Goal: Task Accomplishment & Management: Manage account settings

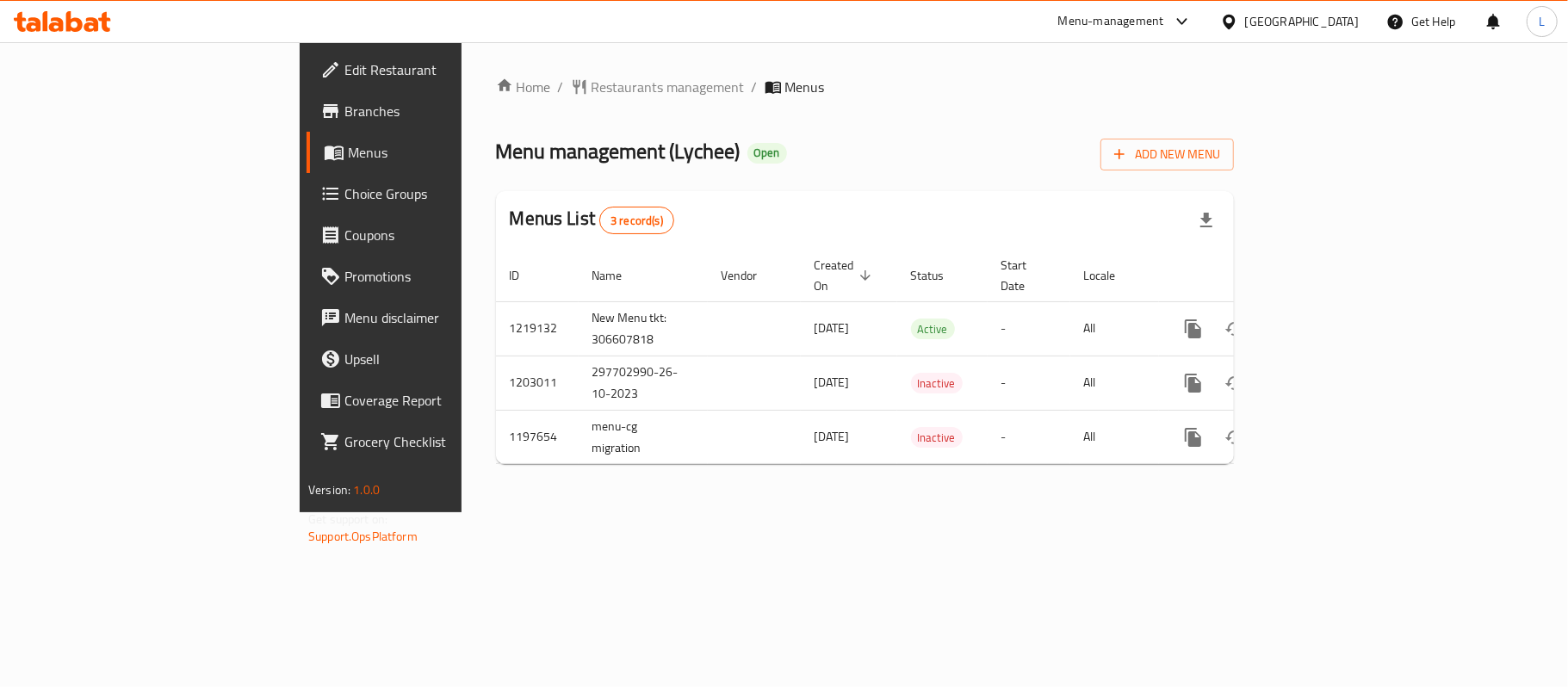
click at [344, 196] on span "Choice Groups" at bounding box center [445, 193] width 203 height 21
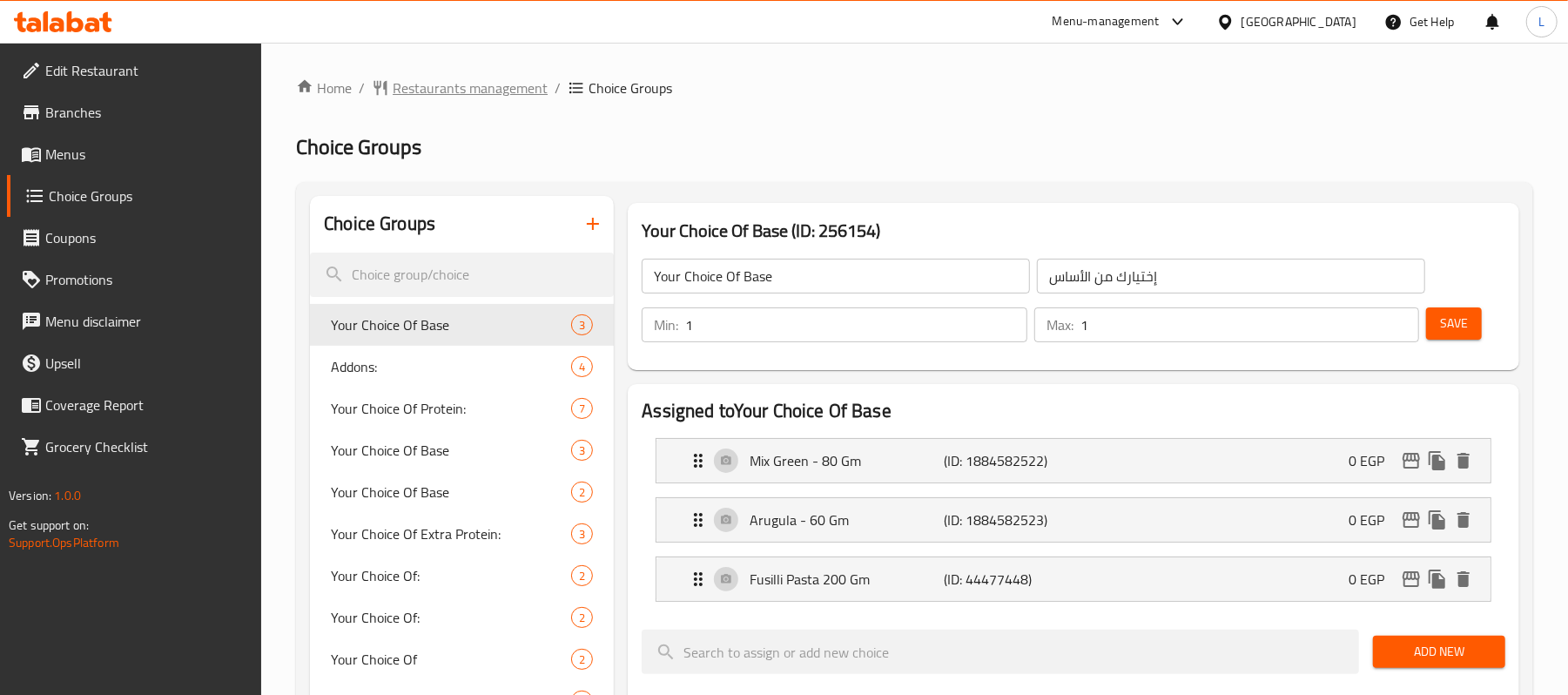
click at [474, 80] on span "Restaurants management" at bounding box center [469, 88] width 155 height 21
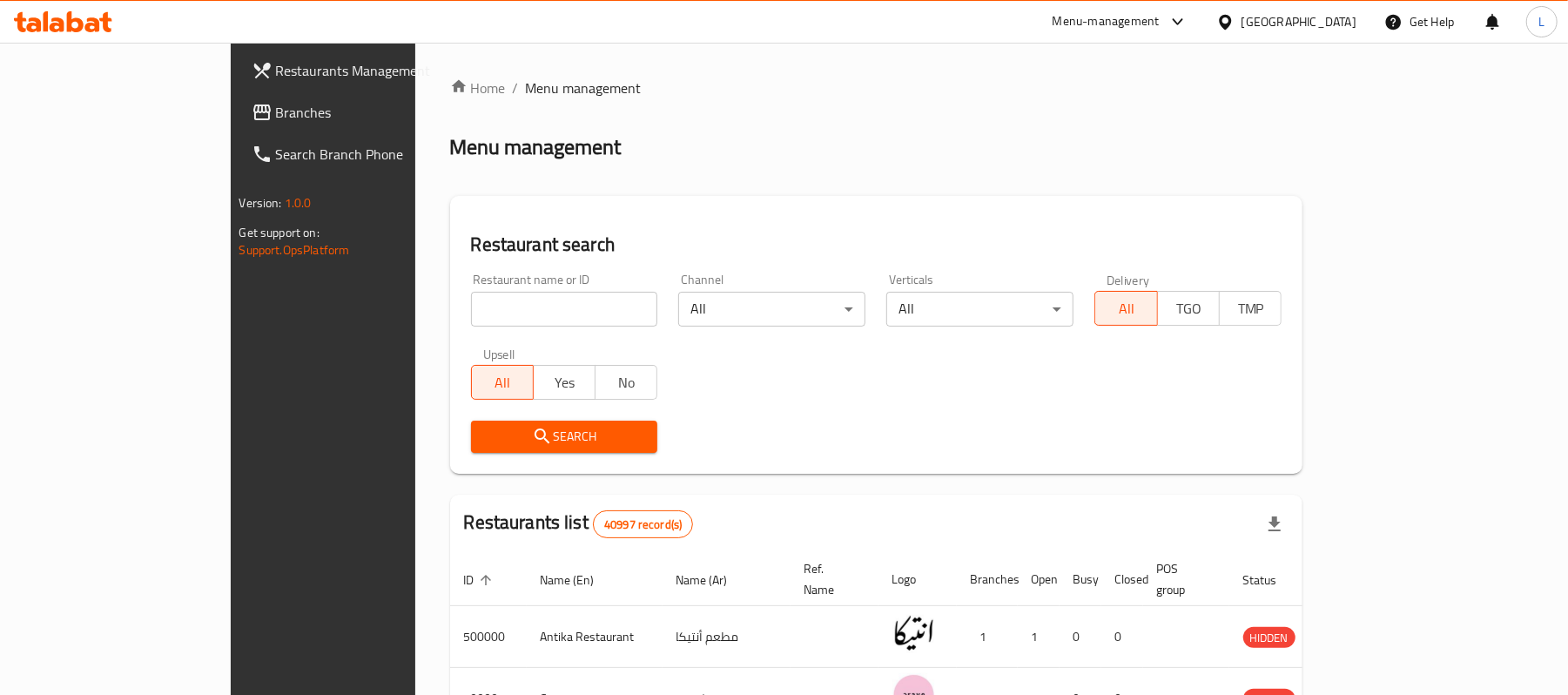
click at [1337, 33] on div "[GEOGRAPHIC_DATA]" at bounding box center [1285, 22] width 168 height 42
click at [1338, 21] on div "[GEOGRAPHIC_DATA]" at bounding box center [1298, 21] width 115 height 19
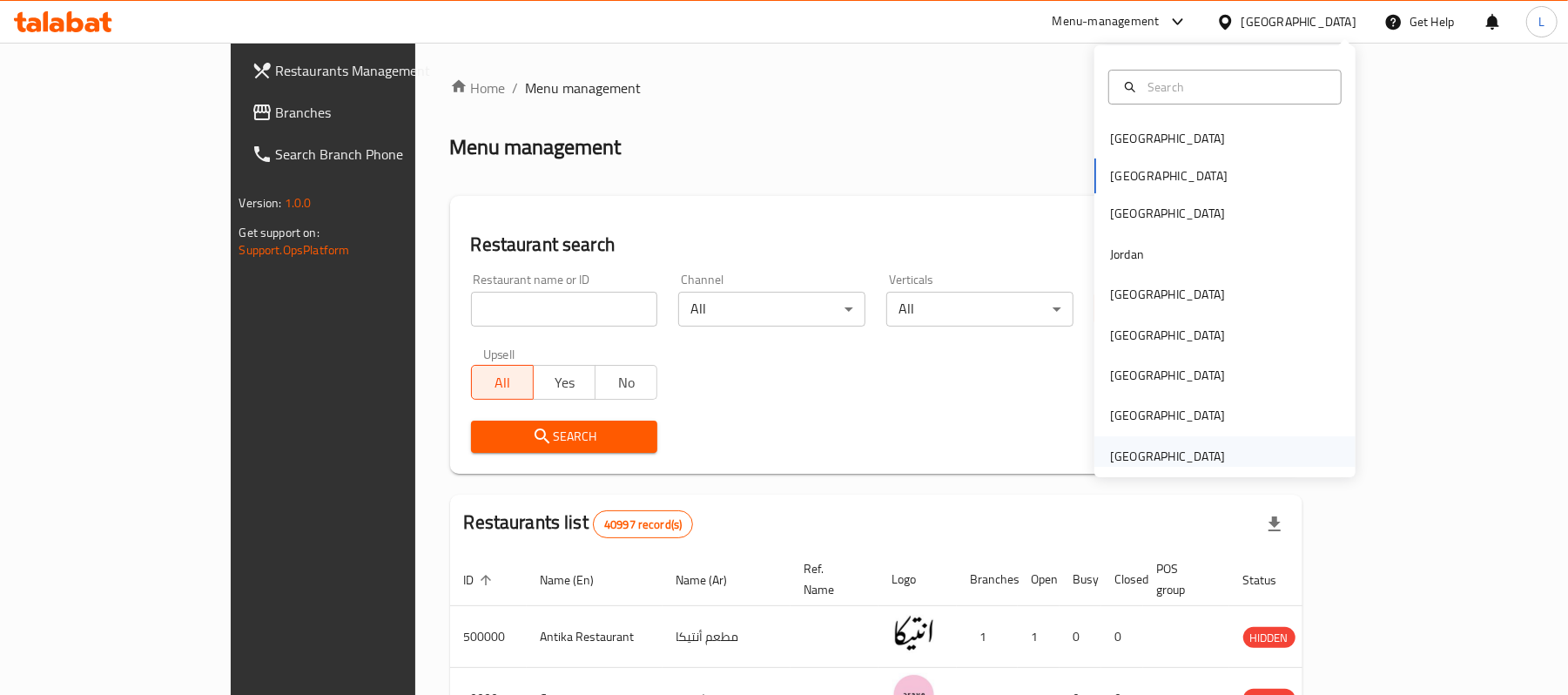
click at [1156, 447] on div "[GEOGRAPHIC_DATA]" at bounding box center [1167, 456] width 115 height 19
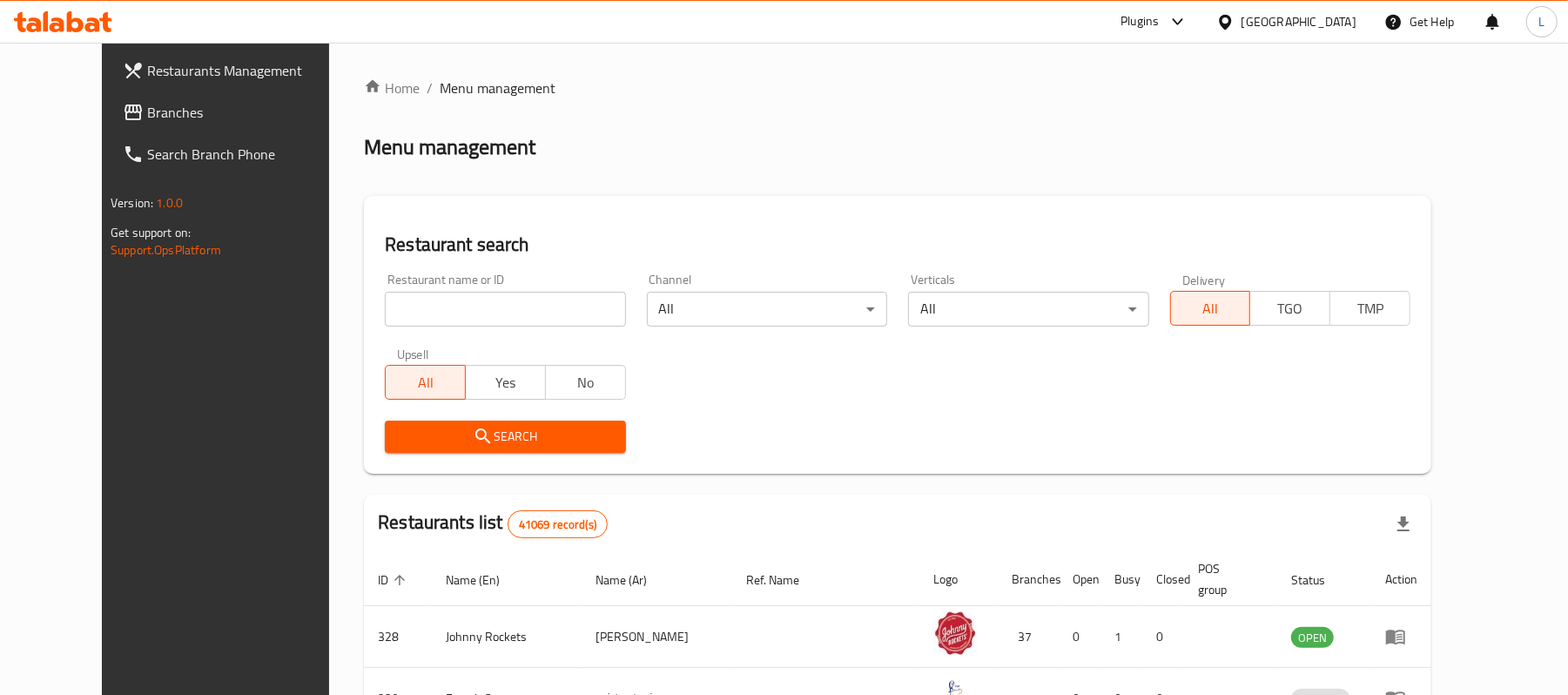
click at [390, 286] on div "Restaurant name or ID Restaurant name or ID" at bounding box center [505, 300] width 240 height 53
drag, startPoint x: 419, startPoint y: 304, endPoint x: 419, endPoint y: 319, distance: 15.0
click at [419, 304] on input "search" at bounding box center [505, 309] width 240 height 34
paste input "645040"
type input "645040"
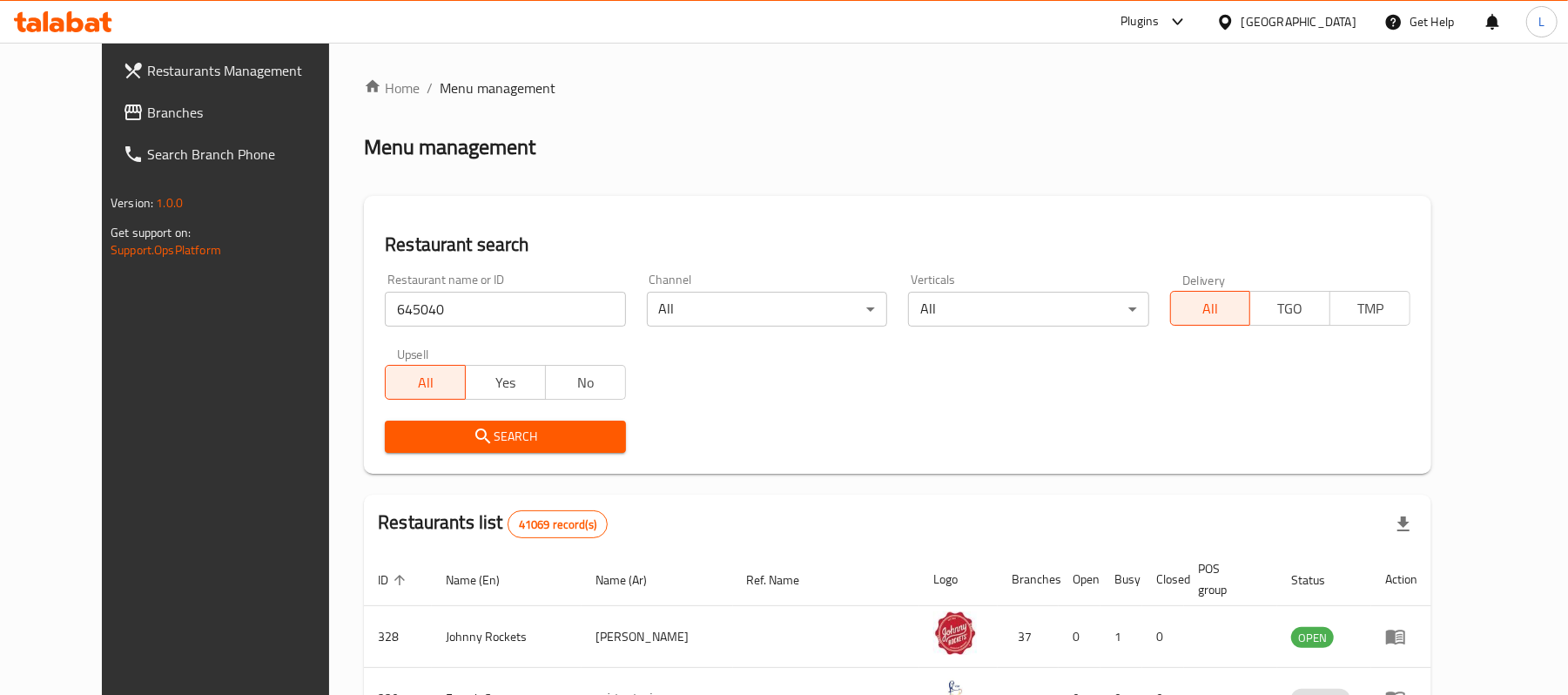
click at [434, 448] on button "Search" at bounding box center [505, 437] width 240 height 33
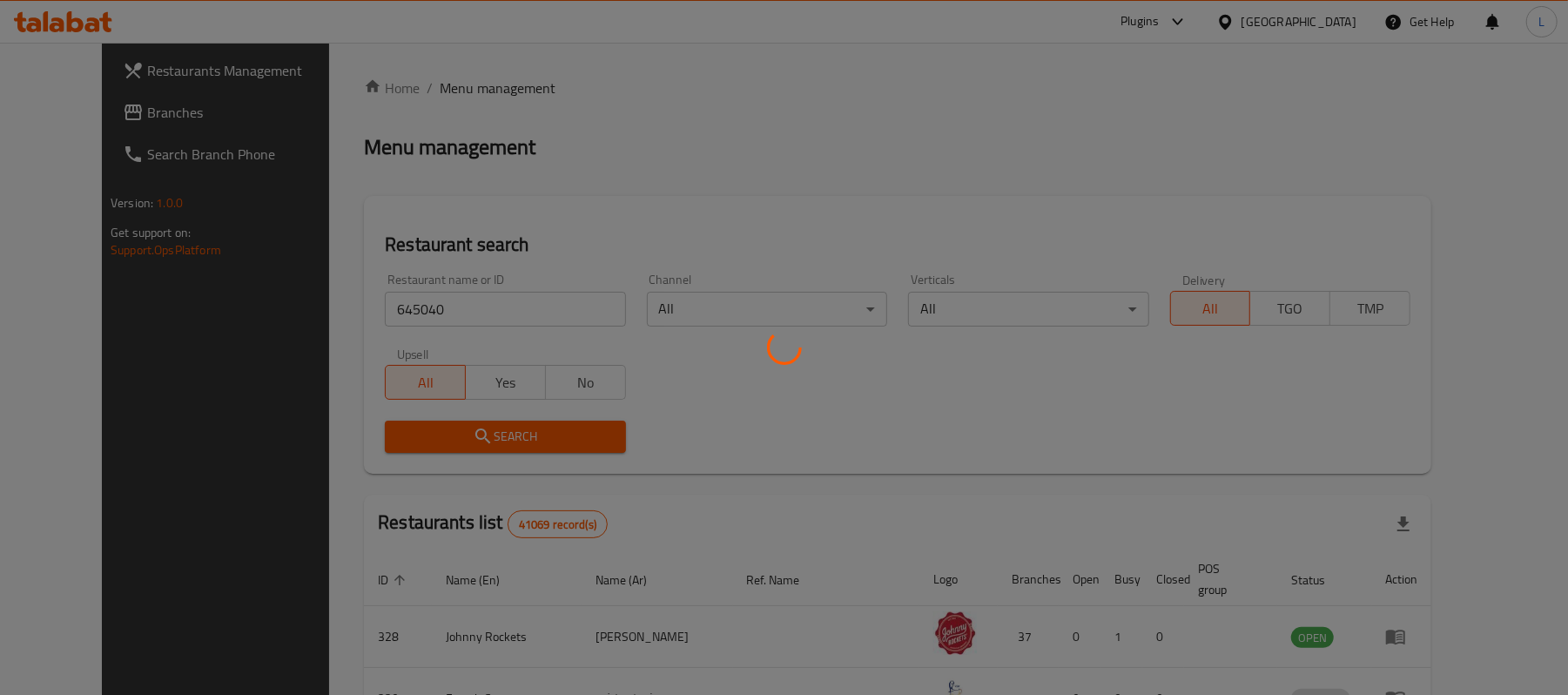
drag, startPoint x: 1436, startPoint y: 542, endPoint x: 1441, endPoint y: 548, distance: 7.8
click at [1438, 545] on div at bounding box center [784, 347] width 1568 height 695
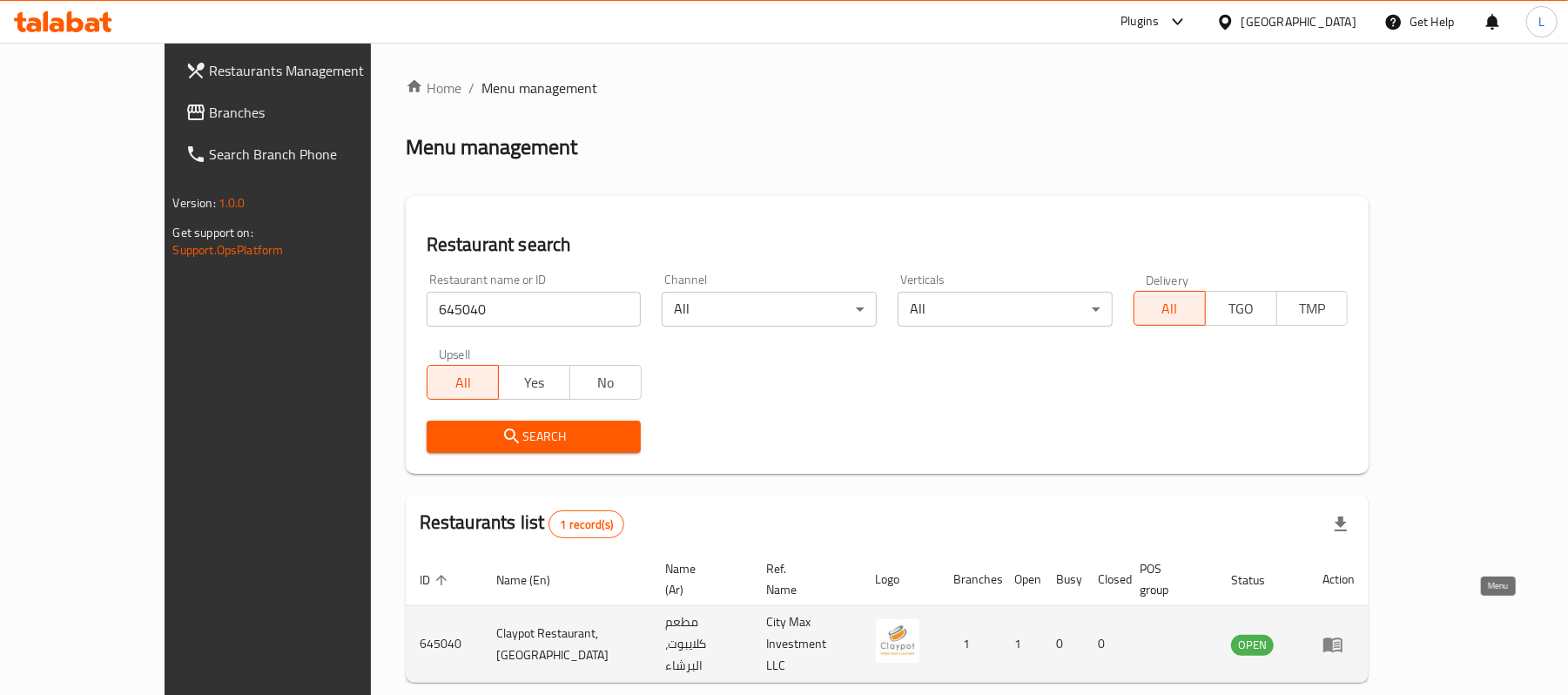
click at [1343, 634] on icon "enhanced table" at bounding box center [1332, 644] width 21 height 21
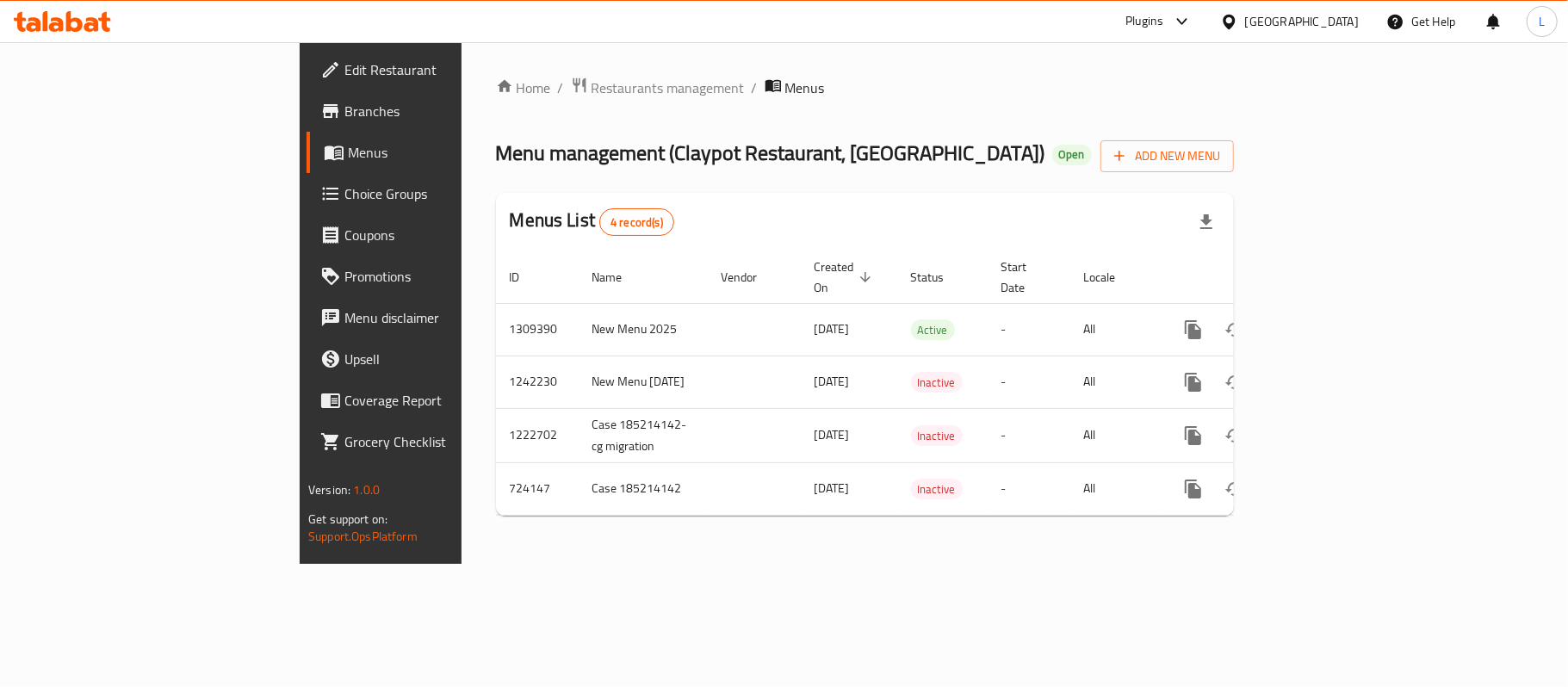
click at [306, 176] on link "Choice Groups" at bounding box center [434, 193] width 254 height 41
